Goal: Transaction & Acquisition: Purchase product/service

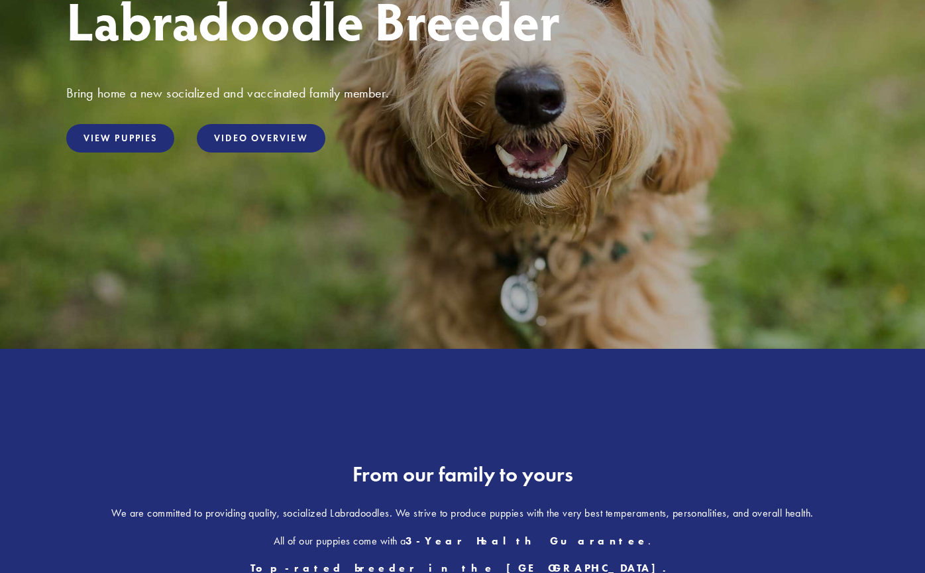
scroll to position [291, 0]
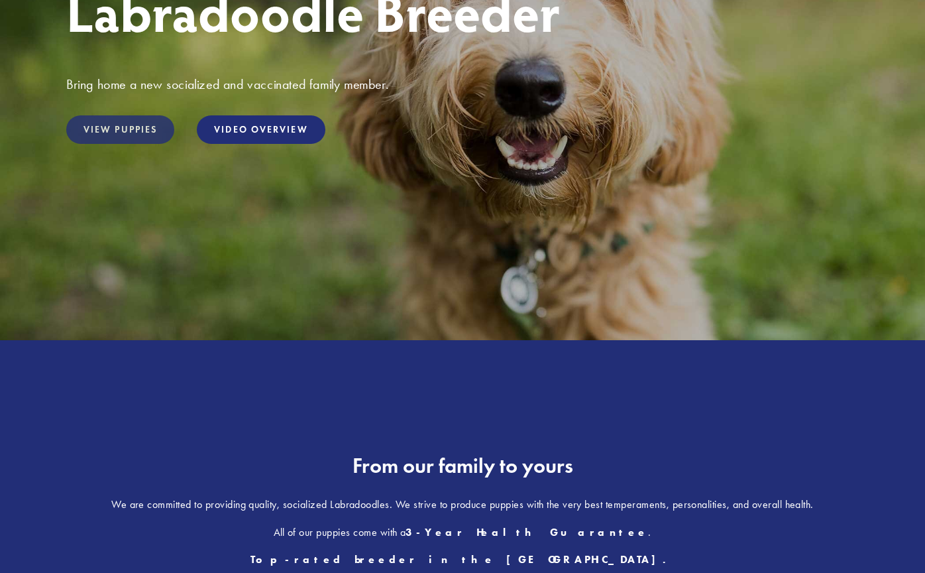
click at [147, 140] on link "View Puppies" at bounding box center [120, 129] width 108 height 28
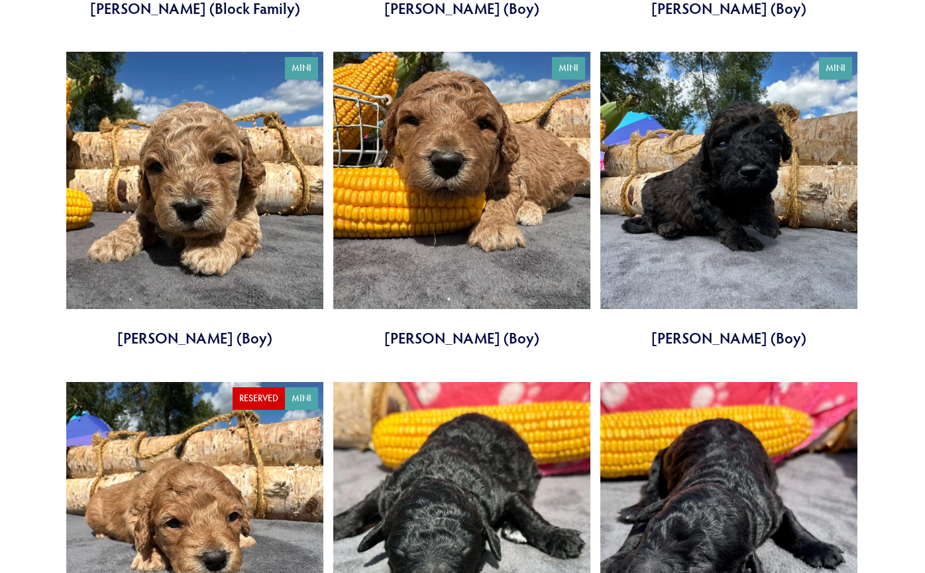
scroll to position [2820, 0]
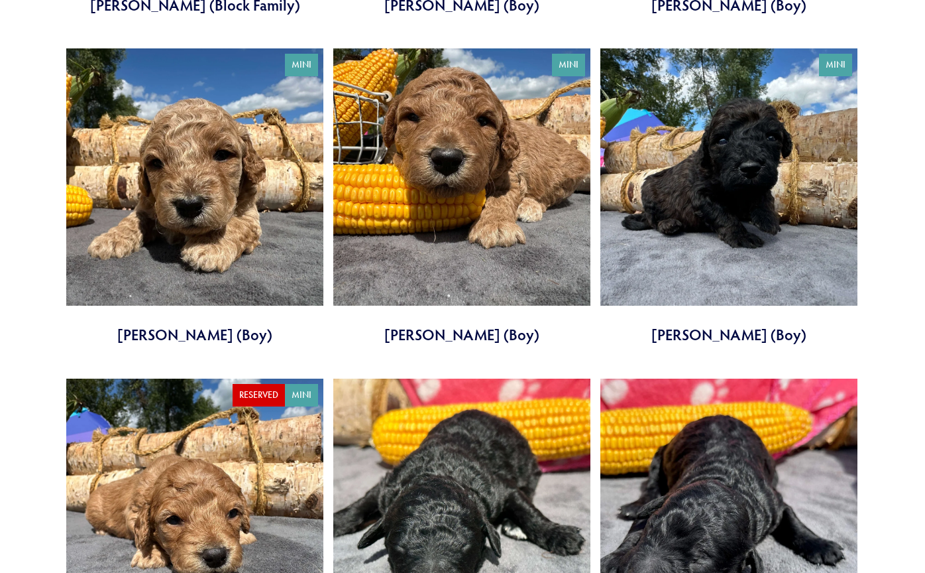
click at [476, 215] on link at bounding box center [461, 196] width 257 height 297
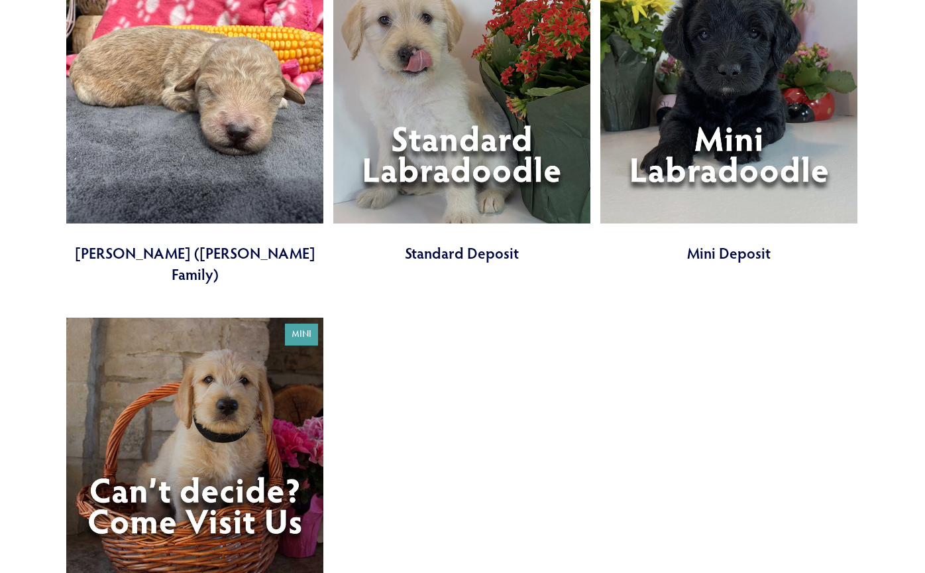
scroll to position [4246, 0]
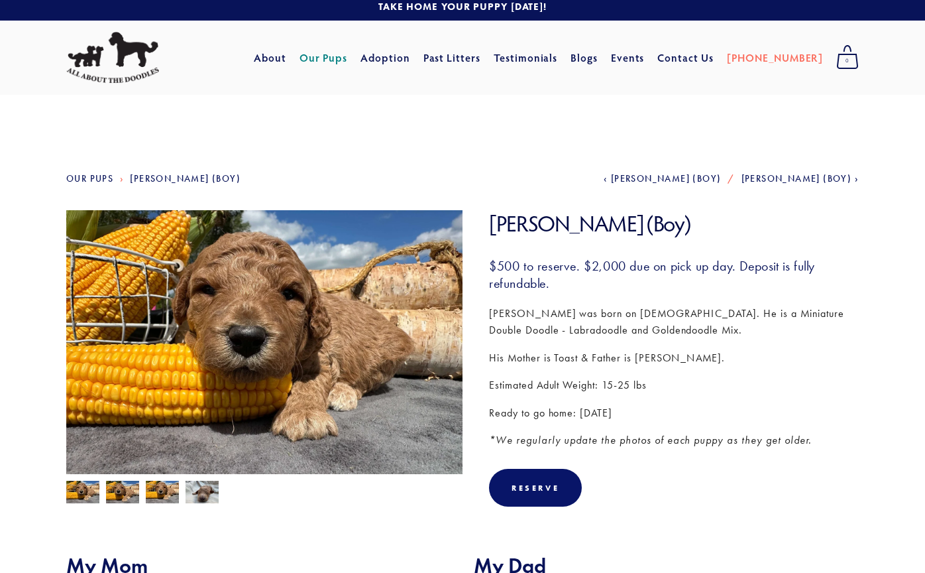
scroll to position [9, 0]
